Goal: Task Accomplishment & Management: Use online tool/utility

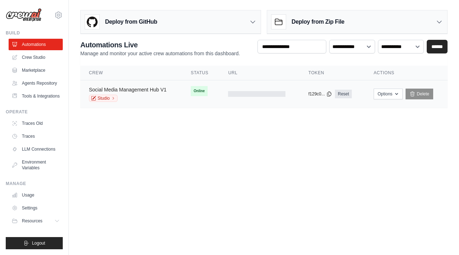
click at [151, 89] on link "Social Media Management Hub V1" at bounding box center [127, 90] width 77 height 6
click at [390, 97] on button "Options" at bounding box center [388, 93] width 29 height 11
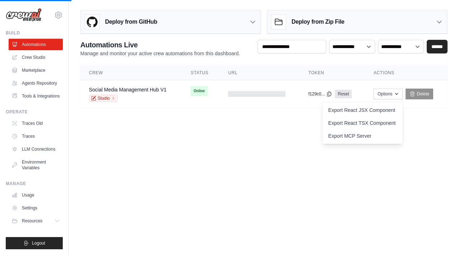
click at [237, 162] on body "[EMAIL_ADDRESS][DOMAIN_NAME] Settings Build Automations Resources" at bounding box center [229, 127] width 459 height 255
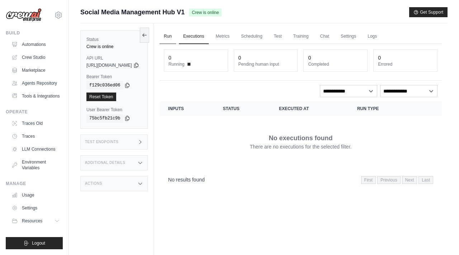
click at [176, 34] on link "Run" at bounding box center [168, 36] width 16 height 15
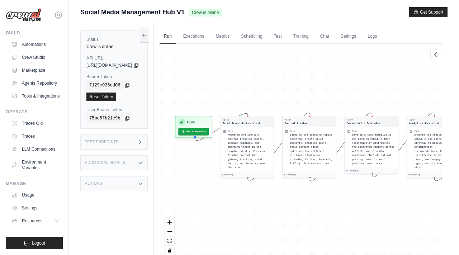
drag, startPoint x: 271, startPoint y: 108, endPoint x: 314, endPoint y: 104, distance: 43.2
click at [314, 104] on div "Agent Trend Research Specialist Task Research and identify current trending top…" at bounding box center [301, 152] width 282 height 217
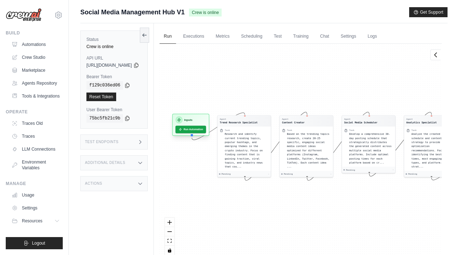
click at [206, 134] on div "Inputs Run Automation" at bounding box center [190, 125] width 37 height 22
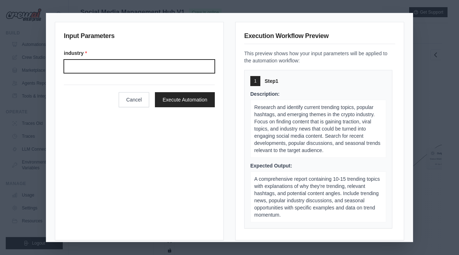
click at [148, 70] on input "Industry" at bounding box center [139, 67] width 151 height 14
type input "******"
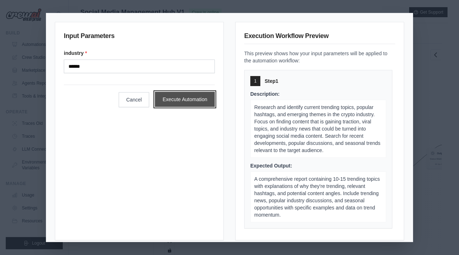
click at [192, 97] on button "Execute Automation" at bounding box center [185, 99] width 60 height 15
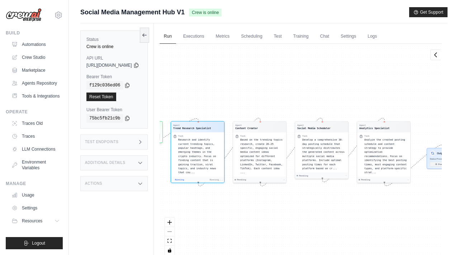
scroll to position [14, 0]
click at [210, 146] on span "Research and identify current trending topics, popular hashtags, and emerging t…" at bounding box center [197, 155] width 38 height 35
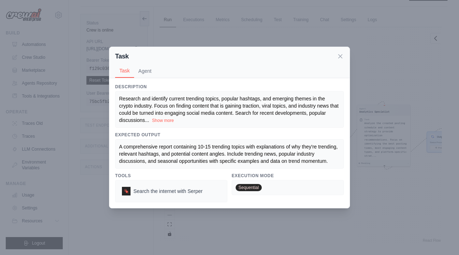
scroll to position [30, 0]
click at [148, 69] on button "Agent" at bounding box center [145, 71] width 22 height 14
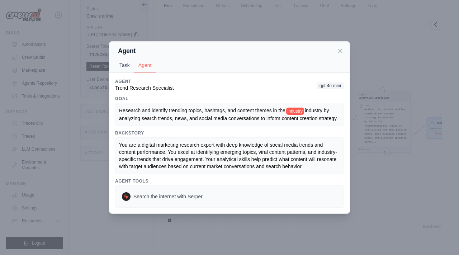
click at [123, 67] on button "Task" at bounding box center [124, 65] width 19 height 14
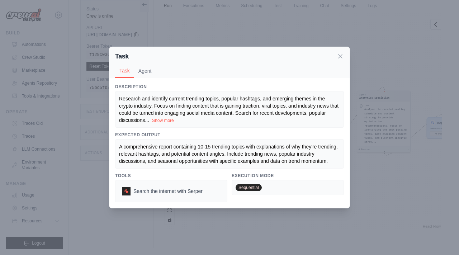
scroll to position [118, 0]
click at [182, 192] on span "Search the internet with Serper" at bounding box center [167, 190] width 69 height 7
click at [249, 186] on span "Sequential" at bounding box center [249, 187] width 26 height 7
click at [339, 57] on icon at bounding box center [340, 55] width 7 height 7
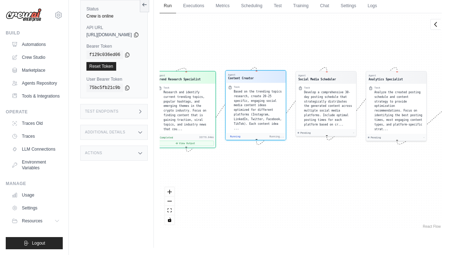
click at [265, 89] on div "Task" at bounding box center [258, 86] width 49 height 3
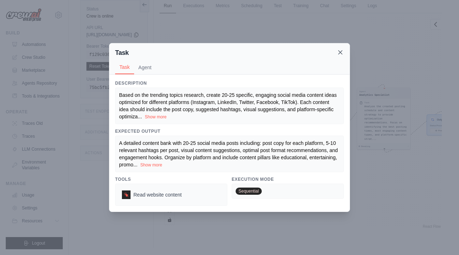
click at [339, 51] on icon at bounding box center [340, 53] width 4 height 4
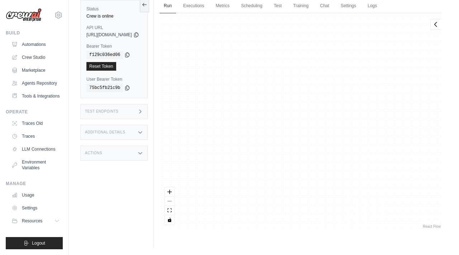
scroll to position [5083, 0]
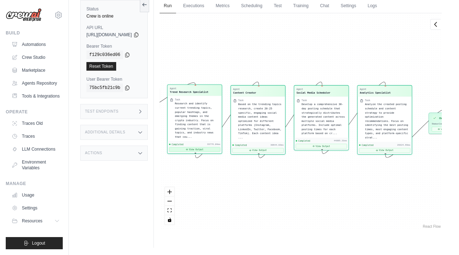
click at [220, 150] on button "View Output" at bounding box center [194, 149] width 51 height 5
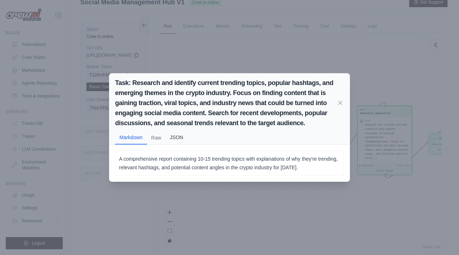
scroll to position [0, 0]
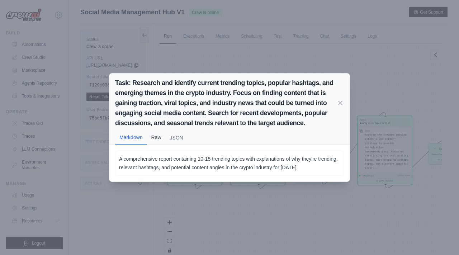
click at [156, 136] on button "Raw" at bounding box center [156, 137] width 19 height 14
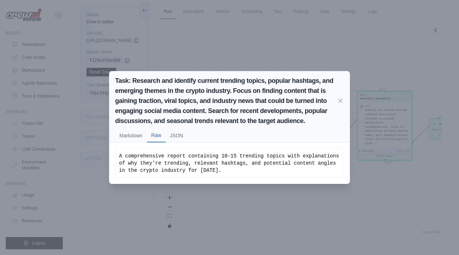
scroll to position [30, 0]
click at [176, 135] on button "JSON" at bounding box center [177, 135] width 22 height 14
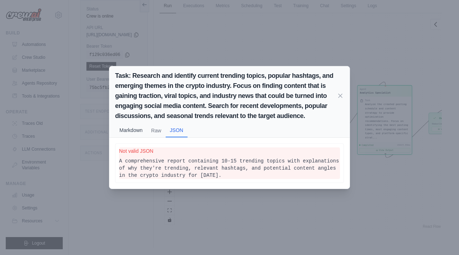
click at [124, 132] on button "Markdown" at bounding box center [131, 130] width 32 height 14
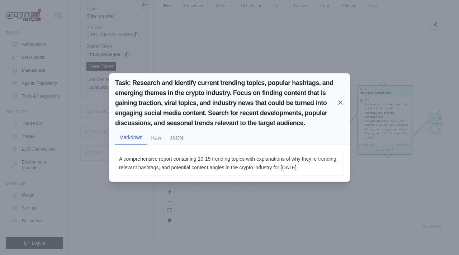
click at [340, 100] on icon at bounding box center [340, 102] width 7 height 7
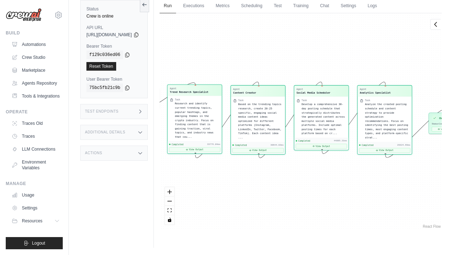
click at [214, 109] on span "Research and identify current trending topics, popular hashtags, and emerging t…" at bounding box center [194, 120] width 39 height 36
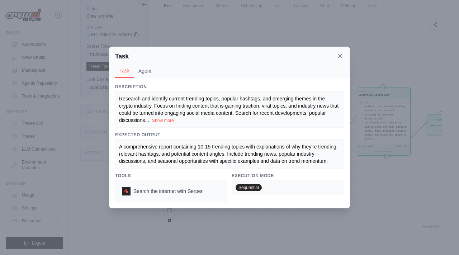
click at [339, 54] on icon at bounding box center [340, 56] width 4 height 4
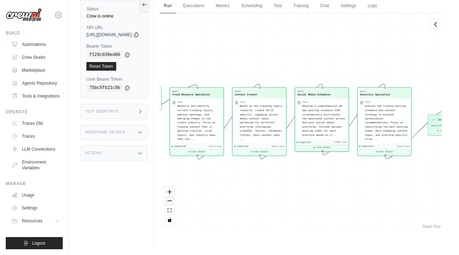
click at [174, 201] on button "zoom out" at bounding box center [169, 200] width 9 height 9
click at [174, 201] on div "React Flow controls" at bounding box center [169, 205] width 9 height 37
click at [144, 3] on icon at bounding box center [142, 4] width 1 height 3
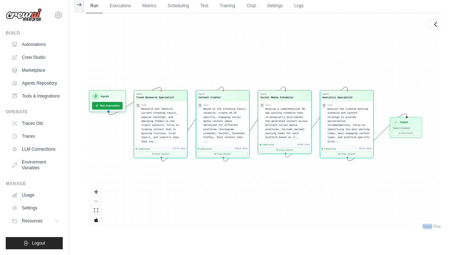
drag, startPoint x: 194, startPoint y: 49, endPoint x: 229, endPoint y: 52, distance: 35.9
click at [230, 52] on div "Agent Trend Research Specialist Task Research and identify current trending top…" at bounding box center [264, 121] width 356 height 217
click at [405, 132] on button "View Result" at bounding box center [406, 131] width 26 height 5
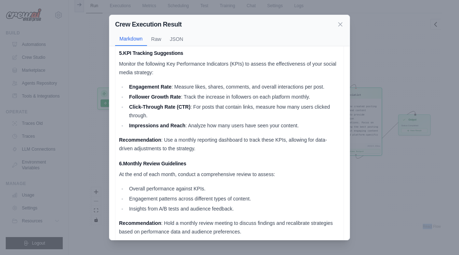
scroll to position [533, 0]
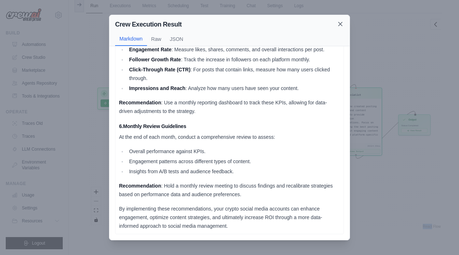
click at [341, 23] on icon at bounding box center [340, 24] width 4 height 4
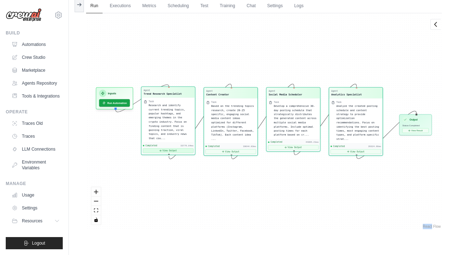
click at [180, 151] on button "View Output" at bounding box center [168, 150] width 51 height 5
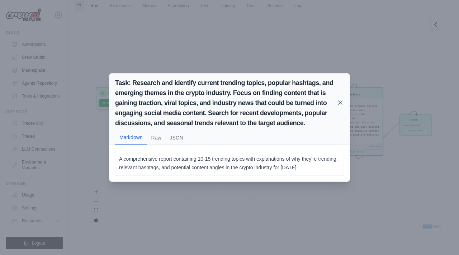
click at [341, 103] on icon at bounding box center [340, 103] width 4 height 4
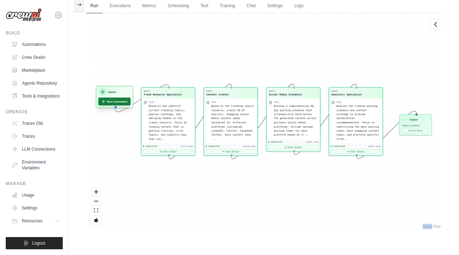
click at [124, 103] on button "Run Automation" at bounding box center [114, 101] width 32 height 8
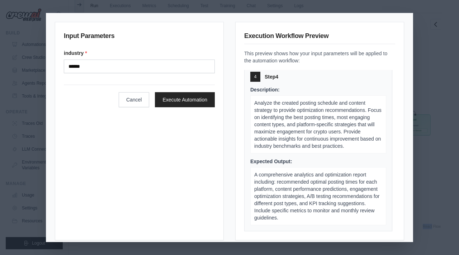
scroll to position [7, 0]
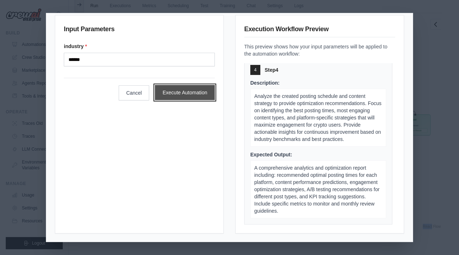
click at [198, 96] on button "Execute Automation" at bounding box center [185, 92] width 60 height 15
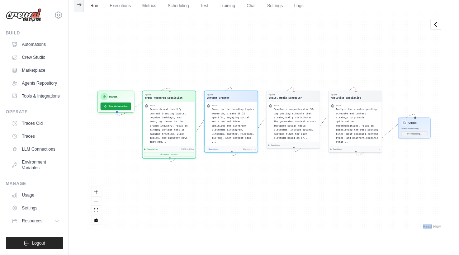
scroll to position [123, 0]
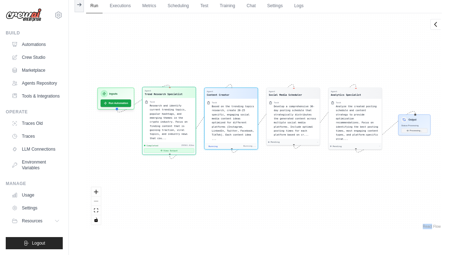
click at [177, 150] on button "View Output" at bounding box center [169, 150] width 50 height 5
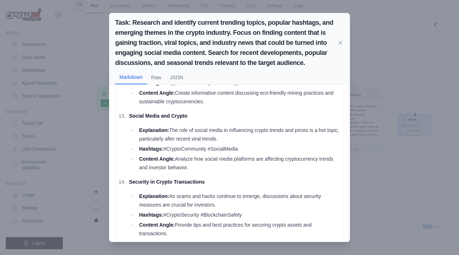
scroll to position [902, 0]
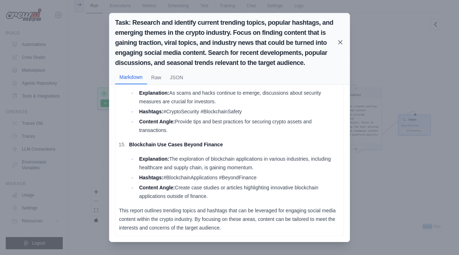
click at [338, 42] on icon at bounding box center [340, 42] width 7 height 7
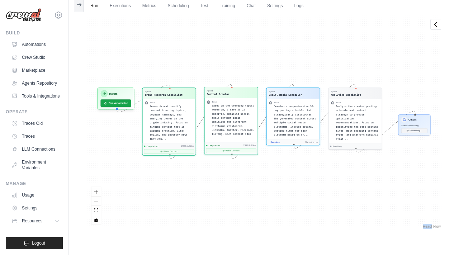
click at [240, 153] on div "Completed 28293.99ms View Output" at bounding box center [231, 148] width 53 height 12
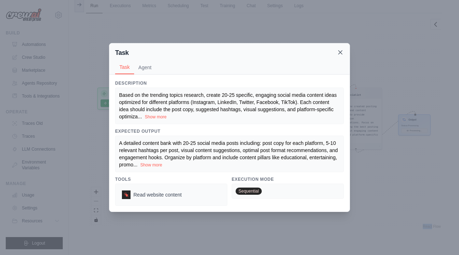
click at [341, 50] on icon at bounding box center [340, 52] width 7 height 7
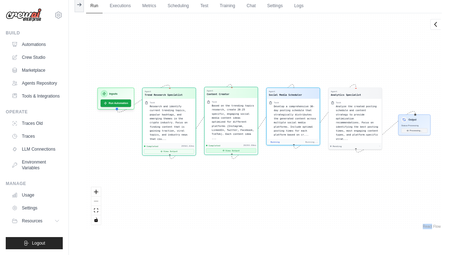
click at [229, 150] on button "View Output" at bounding box center [231, 150] width 50 height 5
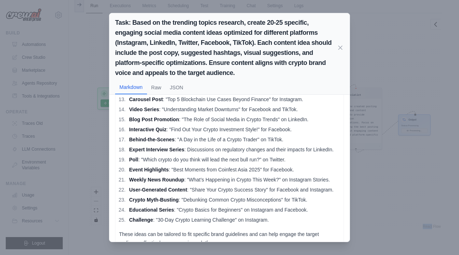
scroll to position [814, 0]
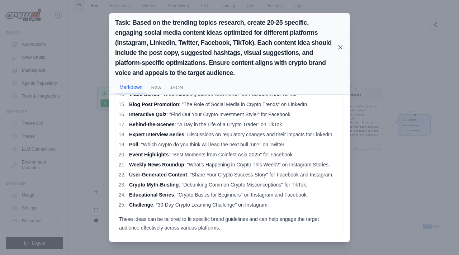
click at [340, 46] on icon at bounding box center [340, 47] width 7 height 7
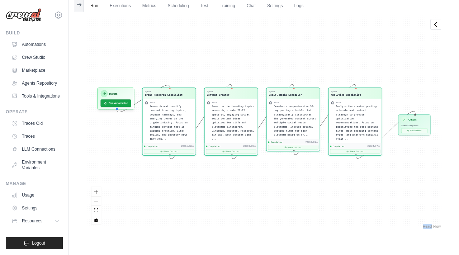
scroll to position [4703, 0]
click at [299, 147] on button "View Output" at bounding box center [293, 146] width 50 height 5
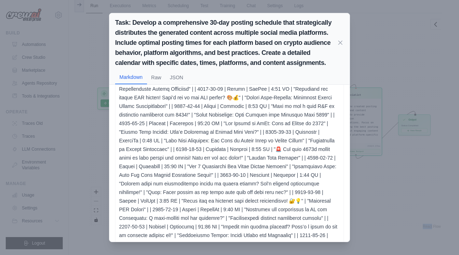
scroll to position [220, 0]
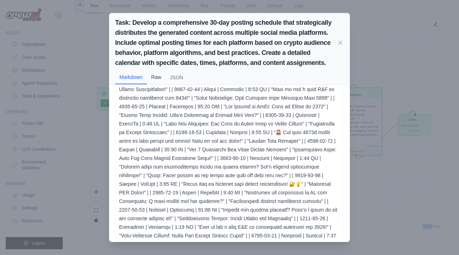
click at [153, 77] on button "Raw" at bounding box center [156, 77] width 19 height 14
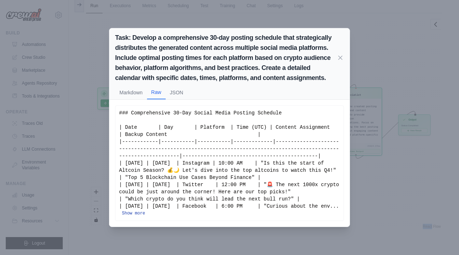
click at [145, 211] on button "Show more" at bounding box center [133, 213] width 23 height 6
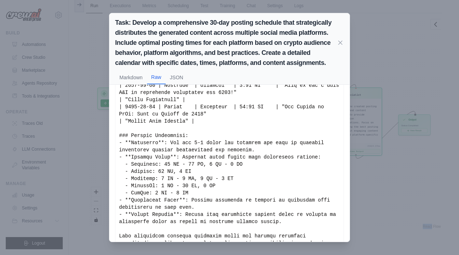
scroll to position [851, 0]
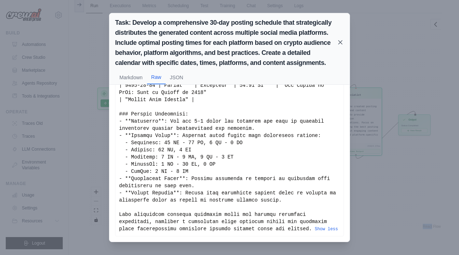
click at [339, 43] on icon at bounding box center [340, 43] width 4 height 4
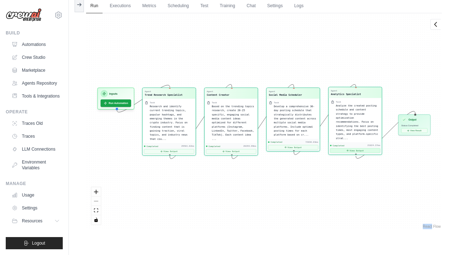
click at [358, 149] on button "View Output" at bounding box center [355, 150] width 50 height 5
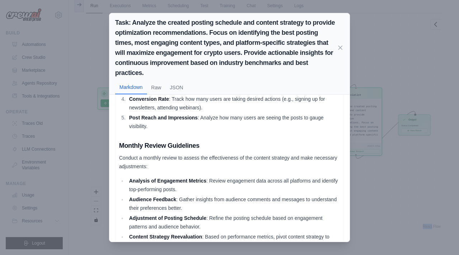
scroll to position [610, 0]
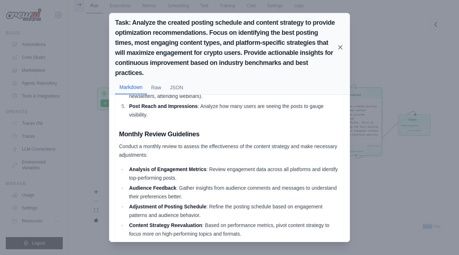
click at [339, 46] on icon at bounding box center [340, 48] width 4 height 4
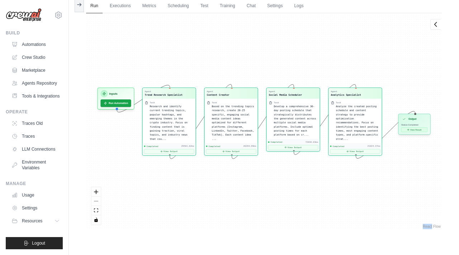
click at [413, 129] on button "View Result" at bounding box center [414, 129] width 26 height 5
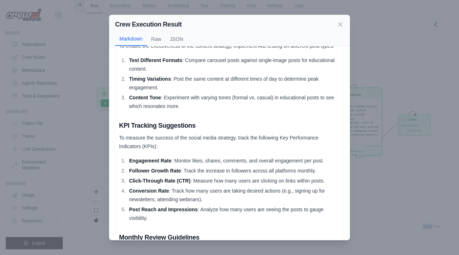
scroll to position [460, 0]
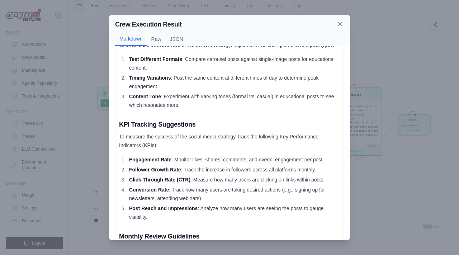
click at [340, 24] on icon at bounding box center [340, 23] width 7 height 7
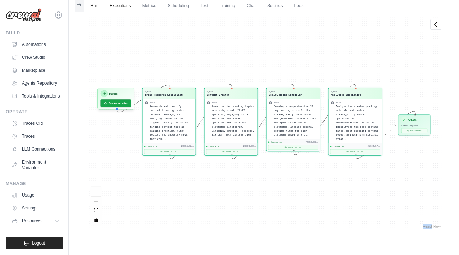
click at [120, 5] on link "Executions" at bounding box center [120, 6] width 30 height 15
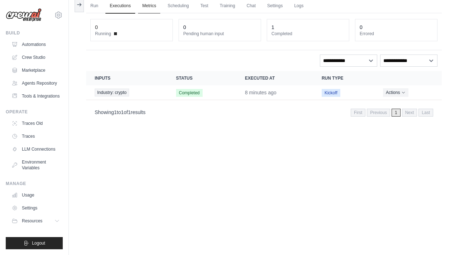
click at [146, 6] on link "Metrics" at bounding box center [149, 6] width 23 height 15
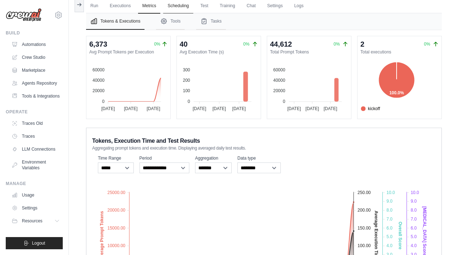
click at [182, 7] on link "Scheduling" at bounding box center [178, 6] width 30 height 15
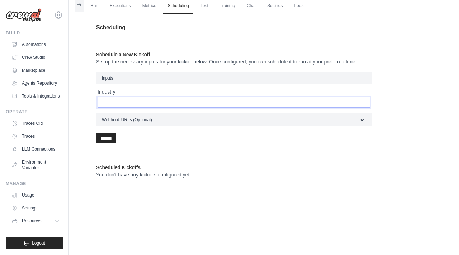
click at [227, 101] on input "Industry" at bounding box center [233, 102] width 272 height 11
click at [207, 5] on link "Test" at bounding box center [204, 6] width 16 height 15
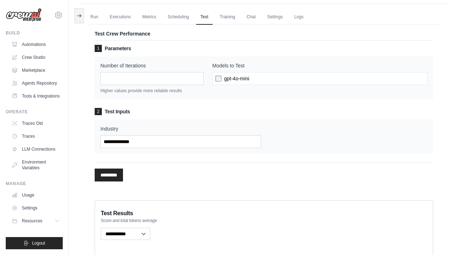
scroll to position [1, 0]
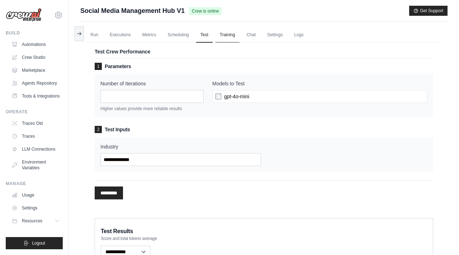
click at [230, 29] on link "Training" at bounding box center [227, 35] width 24 height 15
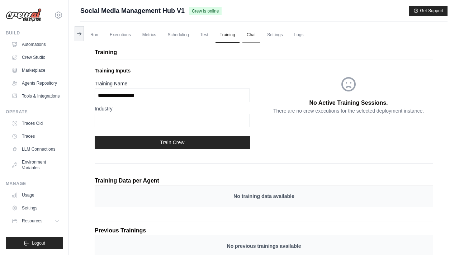
click at [253, 38] on link "Chat" at bounding box center [251, 35] width 18 height 15
click at [279, 34] on link "Settings" at bounding box center [275, 35] width 24 height 15
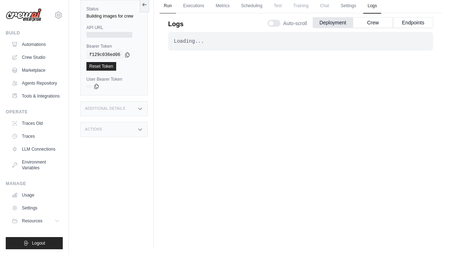
click at [161, 2] on link "Run" at bounding box center [168, 6] width 16 height 15
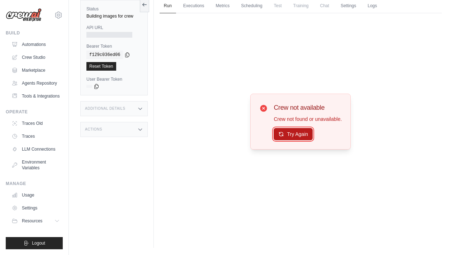
click at [290, 132] on button "Try Again" at bounding box center [293, 134] width 39 height 12
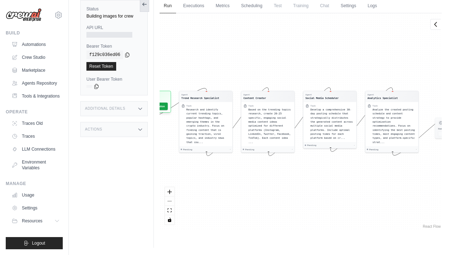
click at [145, 4] on icon at bounding box center [145, 4] width 6 height 6
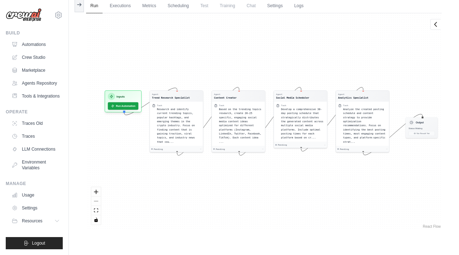
drag, startPoint x: 189, startPoint y: 46, endPoint x: 232, endPoint y: 44, distance: 43.7
click at [232, 45] on div "Agent Trend Research Specialist Task Research and identify current trending top…" at bounding box center [264, 121] width 356 height 217
click at [434, 24] on icon at bounding box center [435, 24] width 2 height 4
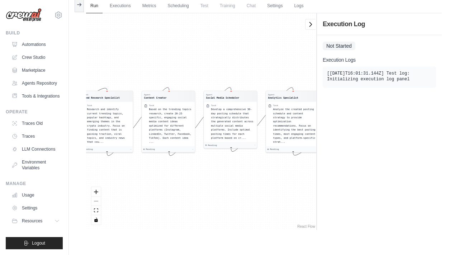
click at [286, 49] on div "Agent Trend Research Specialist Task Research and identify current trending top…" at bounding box center [201, 121] width 230 height 217
click at [310, 27] on icon at bounding box center [310, 23] width 7 height 7
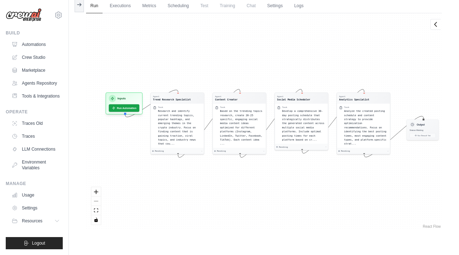
drag, startPoint x: 292, startPoint y: 45, endPoint x: 300, endPoint y: 47, distance: 8.4
click at [300, 47] on div "Agent Trend Research Specialist Task Research and identify current trending top…" at bounding box center [264, 121] width 356 height 217
